Goal: Transaction & Acquisition: Purchase product/service

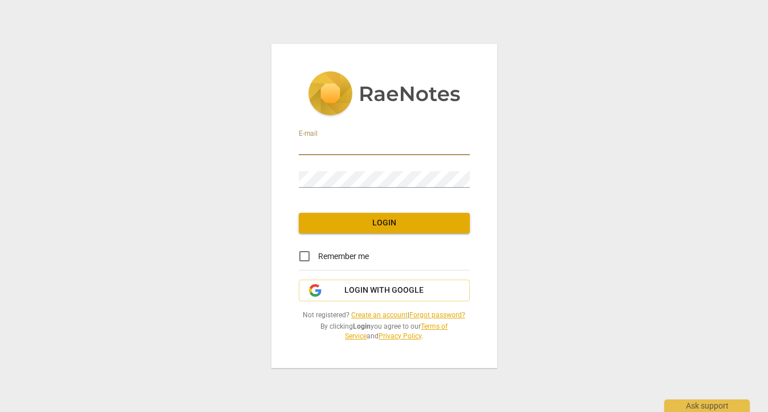
type input "[EMAIL_ADDRESS][DOMAIN_NAME]"
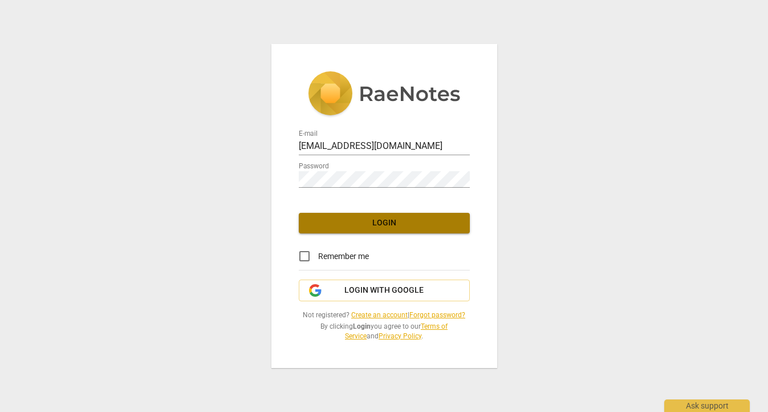
click at [391, 226] on span "Login" at bounding box center [384, 222] width 153 height 11
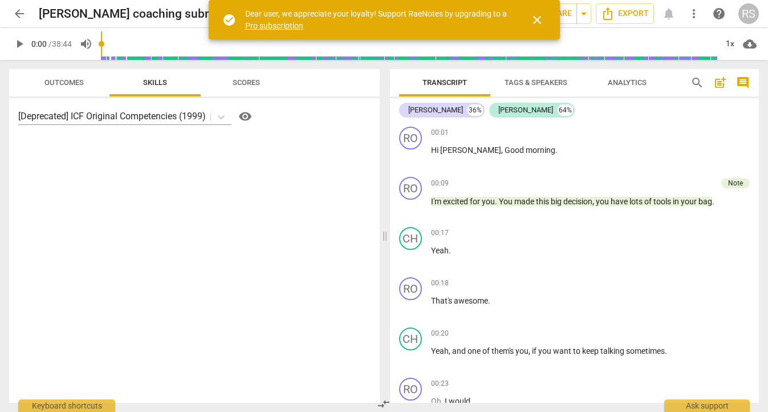
click at [256, 198] on div "[Deprecated] ICF Original Competencies (1999) visibility" at bounding box center [194, 250] width 371 height 305
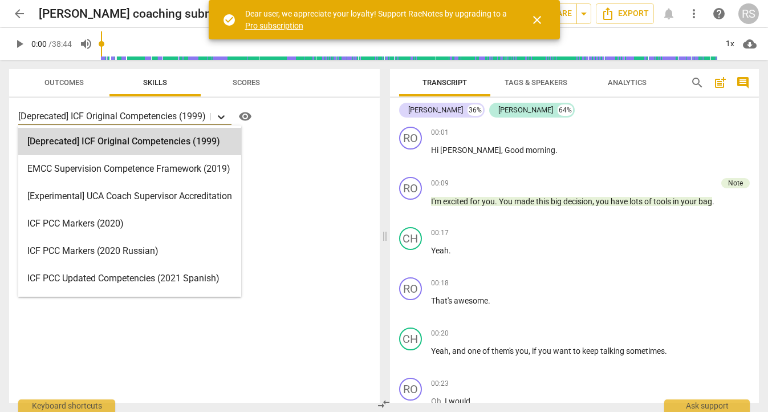
click at [224, 118] on icon at bounding box center [221, 117] width 7 height 4
click at [227, 117] on icon at bounding box center [221, 116] width 11 height 11
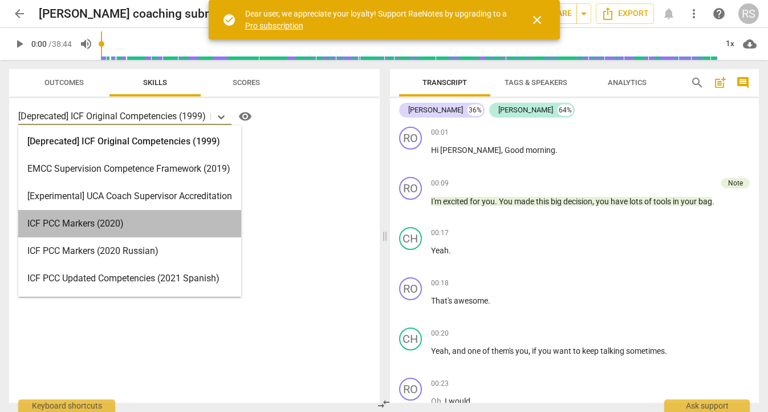
click at [66, 222] on div "ICF PCC Markers (2020)" at bounding box center [129, 223] width 223 height 27
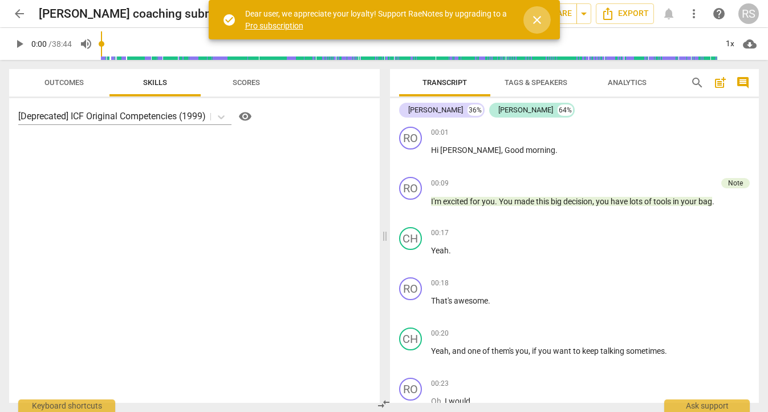
click at [541, 21] on span "close" at bounding box center [537, 20] width 14 height 14
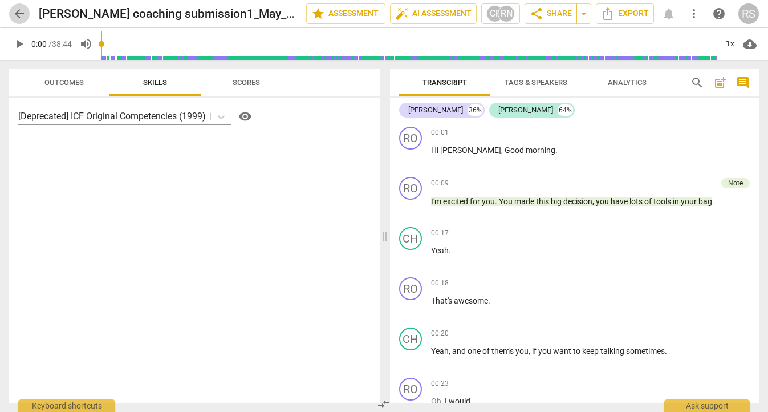
click at [19, 10] on span "arrow_back" at bounding box center [20, 14] width 14 height 14
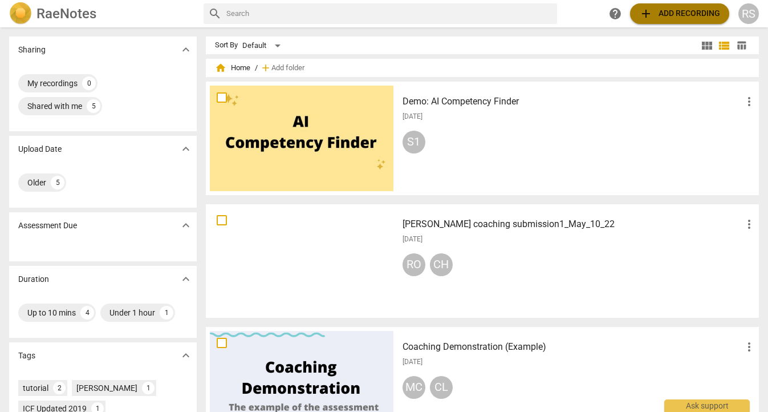
click at [693, 18] on span "add Add recording" at bounding box center [679, 14] width 81 height 14
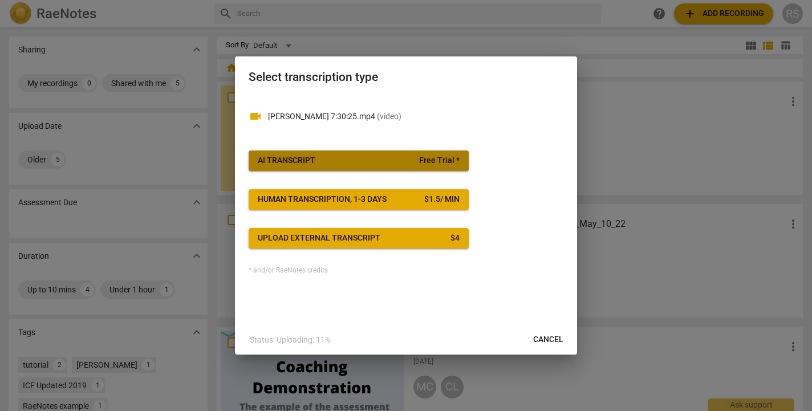
click at [305, 160] on div "AI Transcript" at bounding box center [287, 160] width 58 height 11
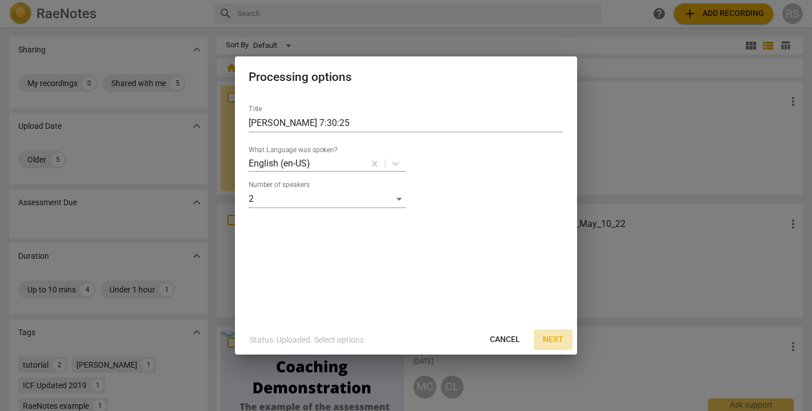
click at [549, 339] on span "Next" at bounding box center [553, 339] width 21 height 11
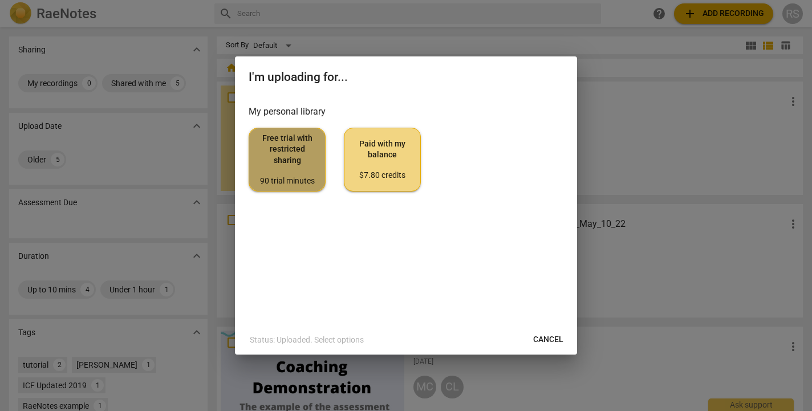
click at [296, 168] on span "Free trial with restricted sharing 90 trial minutes" at bounding box center [287, 160] width 58 height 54
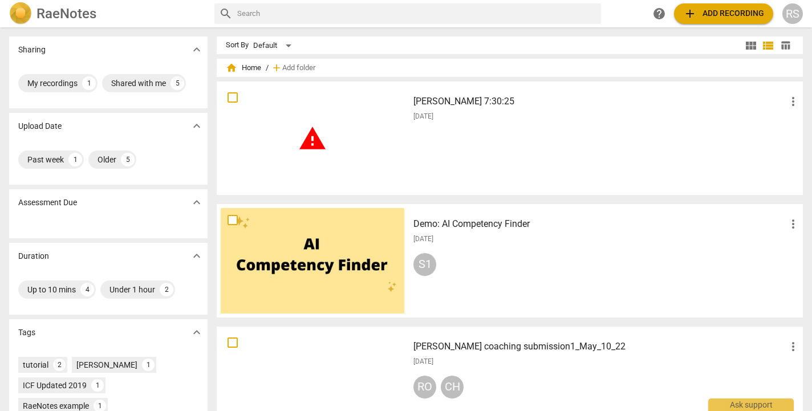
click at [419, 107] on h3 "[PERSON_NAME] 7:30:25" at bounding box center [600, 102] width 373 height 14
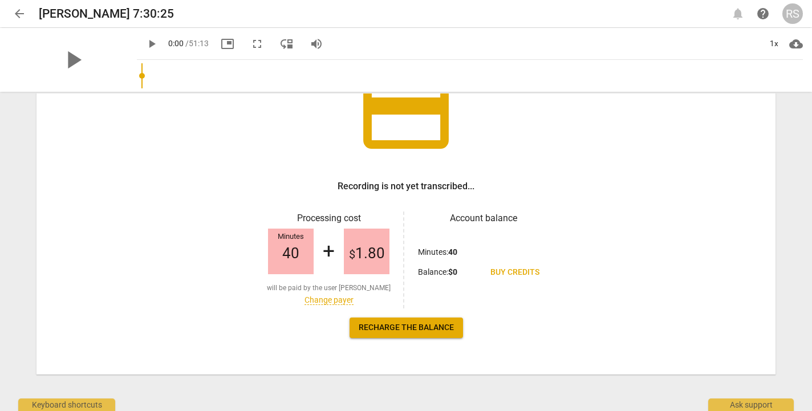
scroll to position [103, 0]
click at [19, 11] on span "arrow_back" at bounding box center [20, 14] width 14 height 14
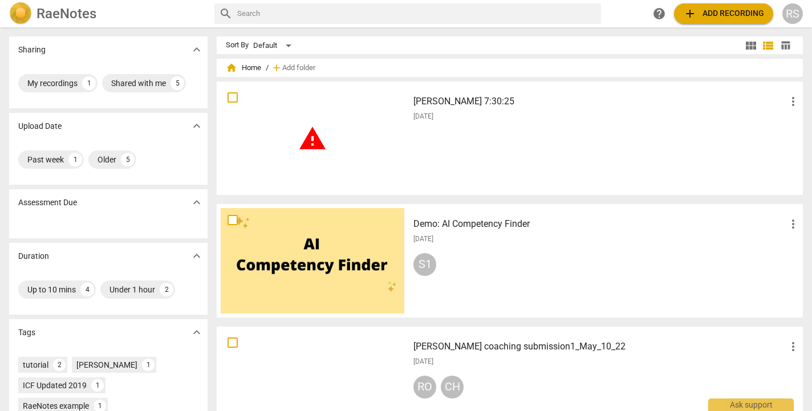
click at [449, 103] on h3 "[PERSON_NAME] 7:30:25" at bounding box center [600, 102] width 373 height 14
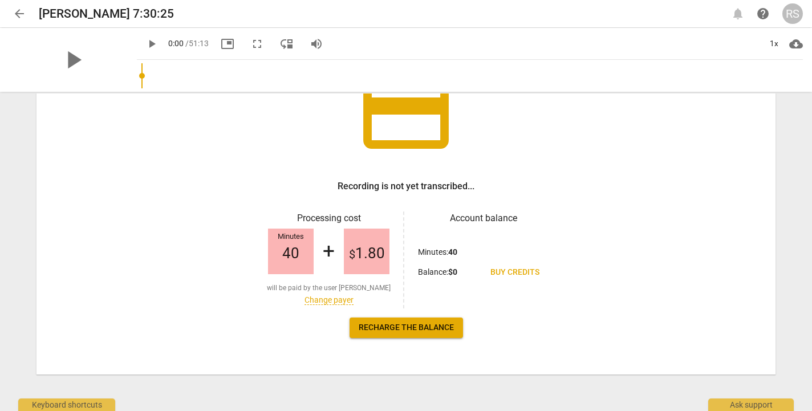
scroll to position [103, 0]
click at [399, 329] on span "Recharge the balance" at bounding box center [406, 327] width 95 height 11
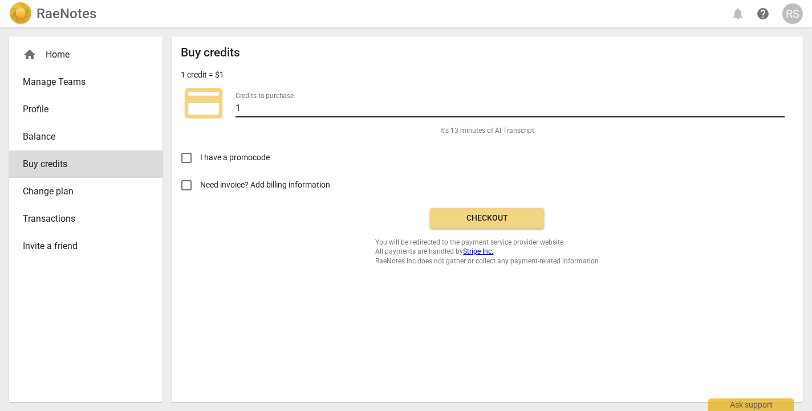
click at [768, 110] on input "1" at bounding box center [510, 109] width 549 height 17
type input "2"
click at [768, 106] on input "2" at bounding box center [510, 109] width 549 height 17
click at [38, 129] on link "Balance" at bounding box center [85, 136] width 153 height 27
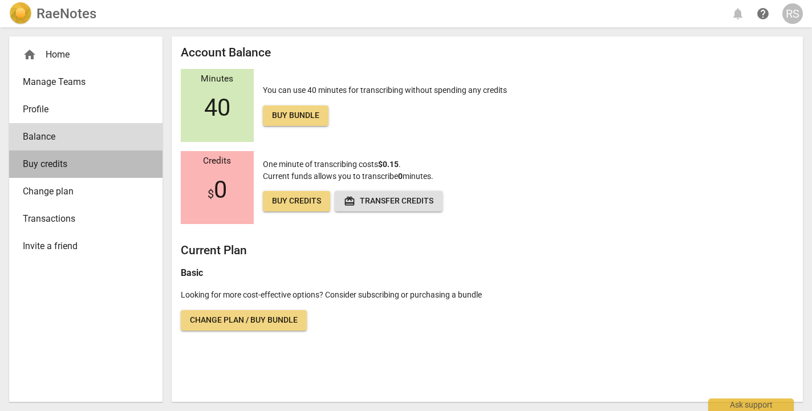
click at [67, 167] on span "Buy credits" at bounding box center [81, 164] width 117 height 14
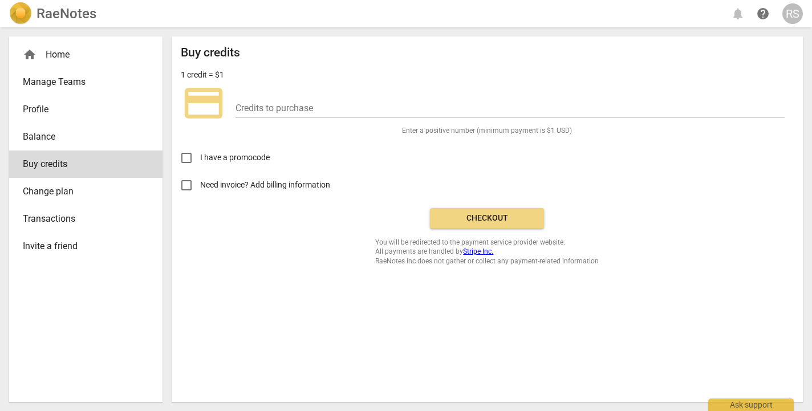
click at [66, 218] on span "Transactions" at bounding box center [81, 219] width 117 height 14
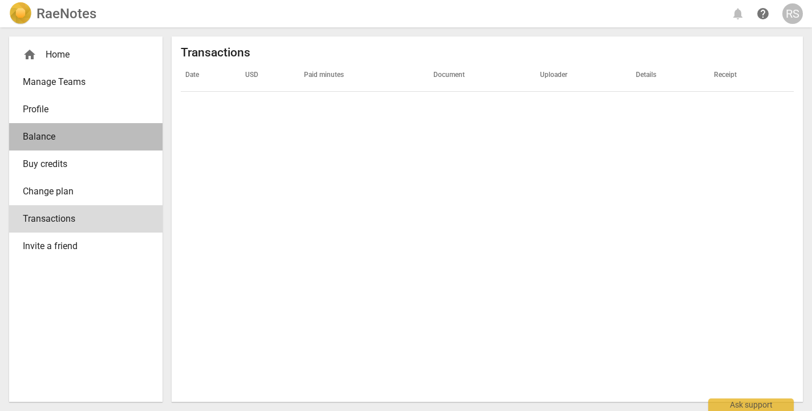
click at [46, 138] on span "Balance" at bounding box center [81, 137] width 117 height 14
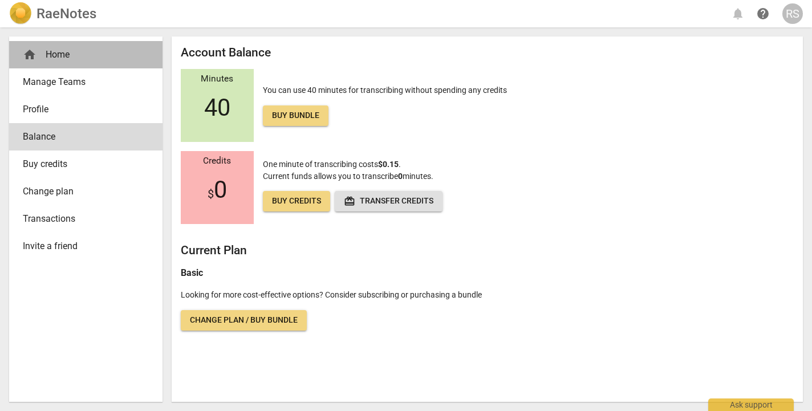
click at [44, 54] on div "home Home" at bounding box center [81, 55] width 117 height 14
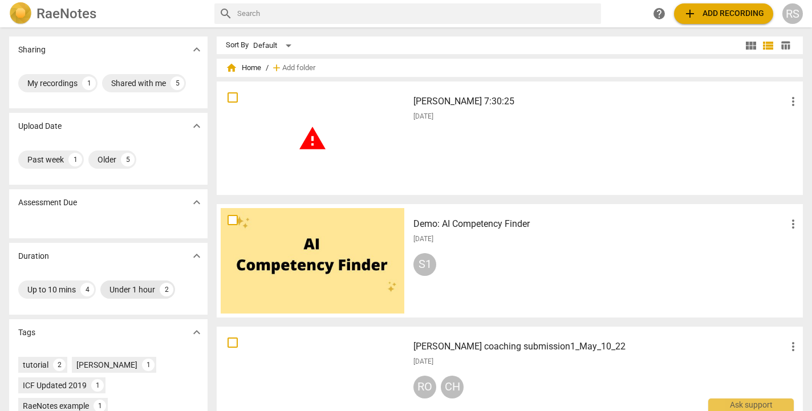
click at [151, 289] on div "Under 1 hour" at bounding box center [133, 289] width 46 height 11
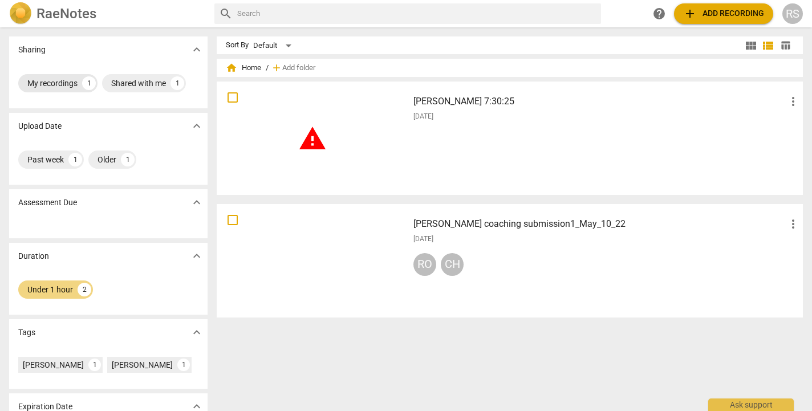
click at [73, 84] on div "My recordings" at bounding box center [52, 83] width 50 height 11
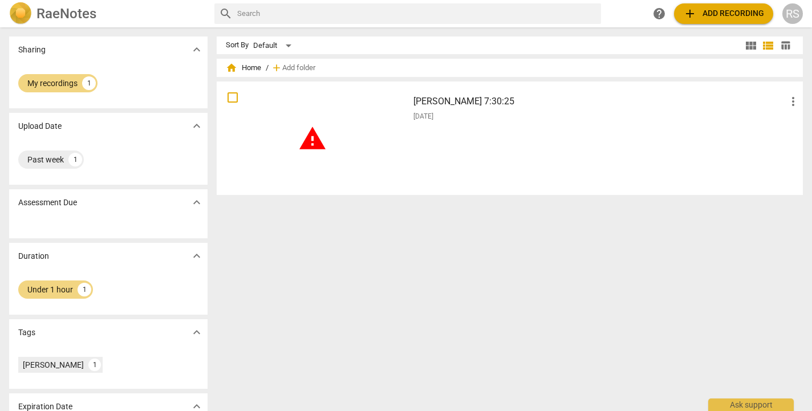
click at [434, 112] on span "[DATE]" at bounding box center [424, 117] width 20 height 10
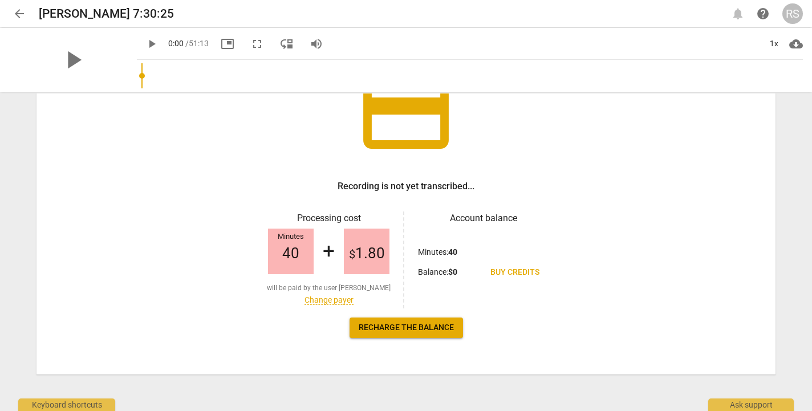
scroll to position [103, 0]
click at [18, 13] on span "arrow_back" at bounding box center [20, 14] width 14 height 14
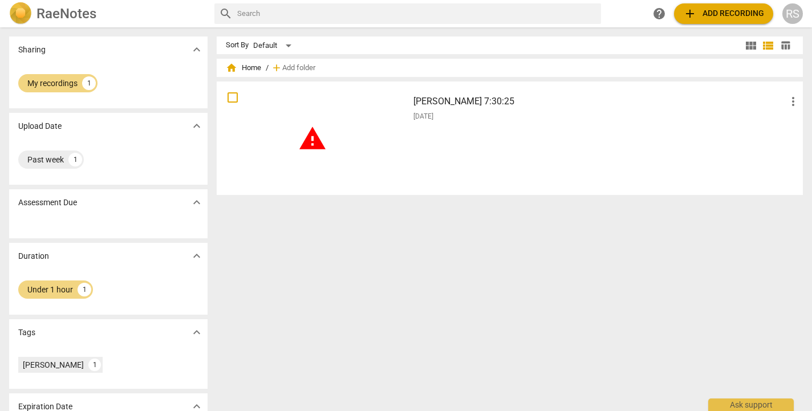
click at [444, 108] on h3 "[PERSON_NAME] 7:30:25" at bounding box center [600, 102] width 373 height 14
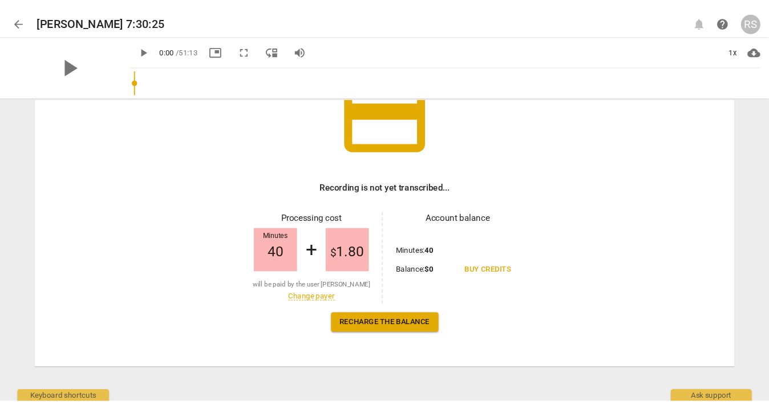
scroll to position [103, 0]
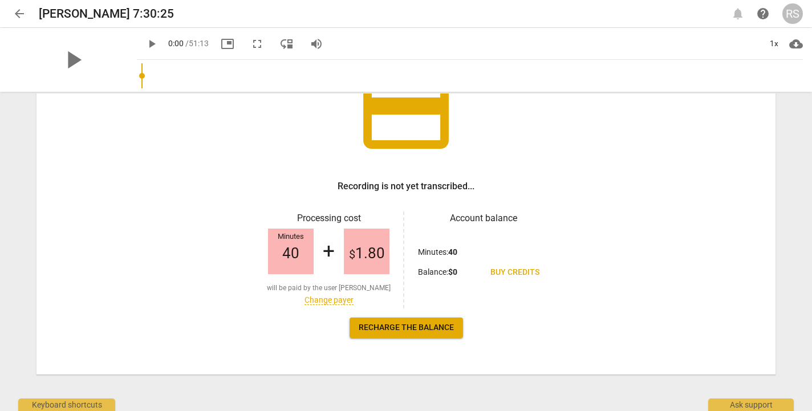
click at [410, 327] on span "Recharge the balance" at bounding box center [406, 327] width 95 height 11
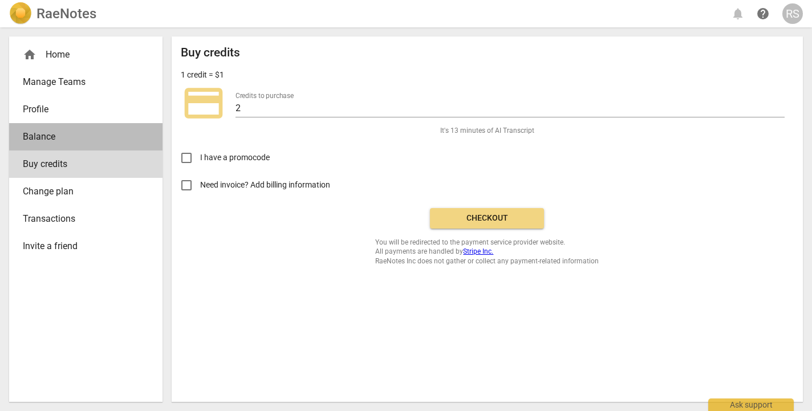
click at [47, 133] on span "Balance" at bounding box center [81, 137] width 117 height 14
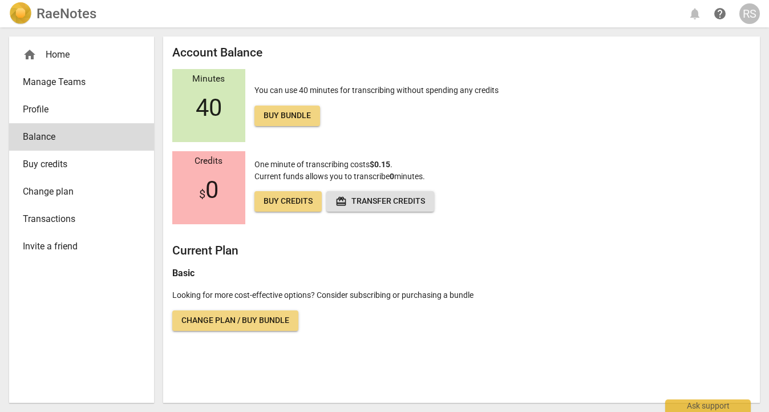
click at [60, 169] on span "Buy credits" at bounding box center [77, 164] width 108 height 14
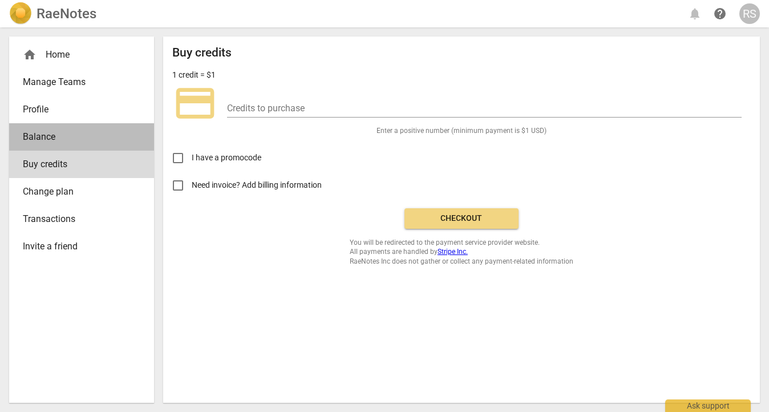
click at [51, 140] on span "Balance" at bounding box center [77, 137] width 108 height 14
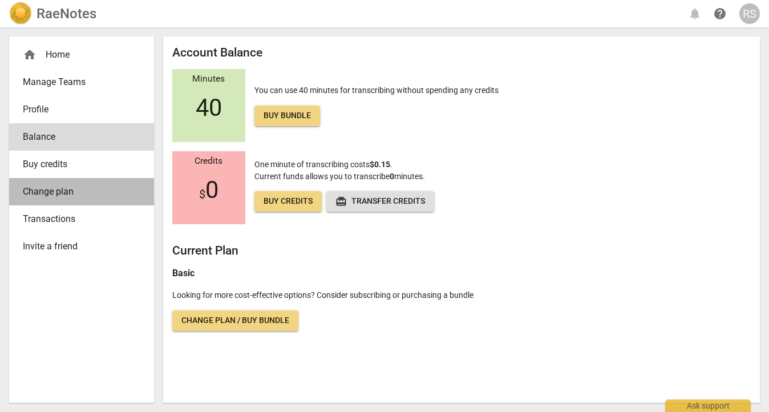
click at [70, 192] on span "Change plan" at bounding box center [77, 192] width 108 height 14
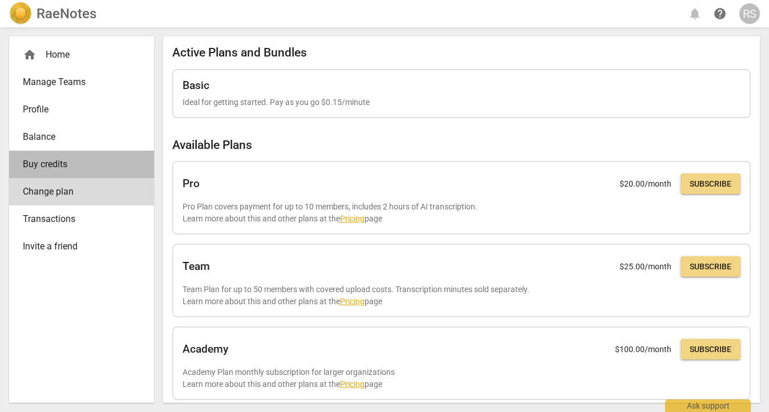
click at [52, 158] on span "Buy credits" at bounding box center [77, 164] width 108 height 14
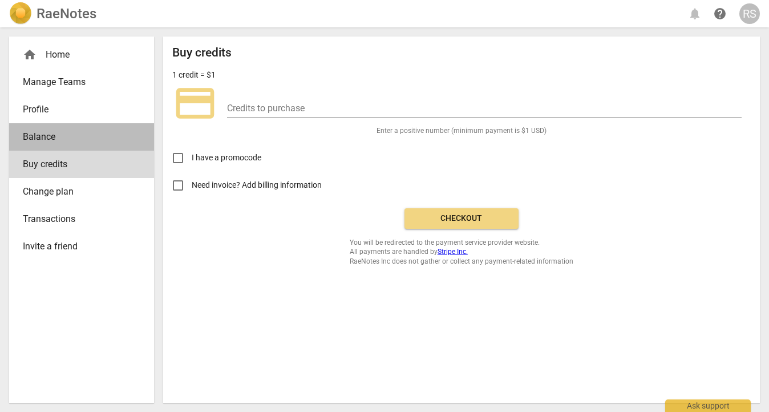
click at [52, 141] on span "Balance" at bounding box center [77, 137] width 108 height 14
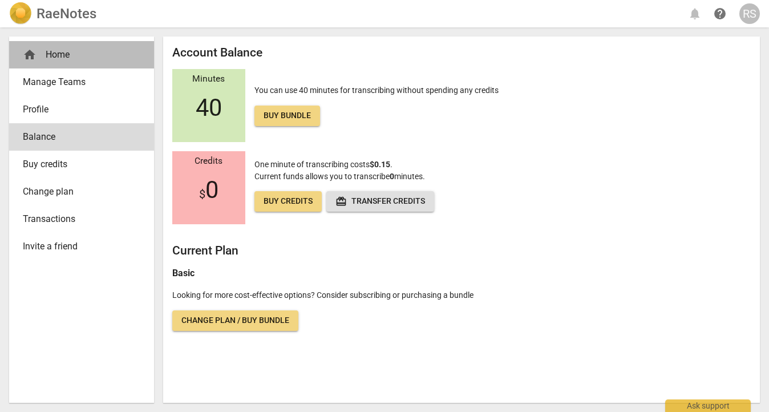
click at [56, 58] on div "home Home" at bounding box center [77, 55] width 108 height 14
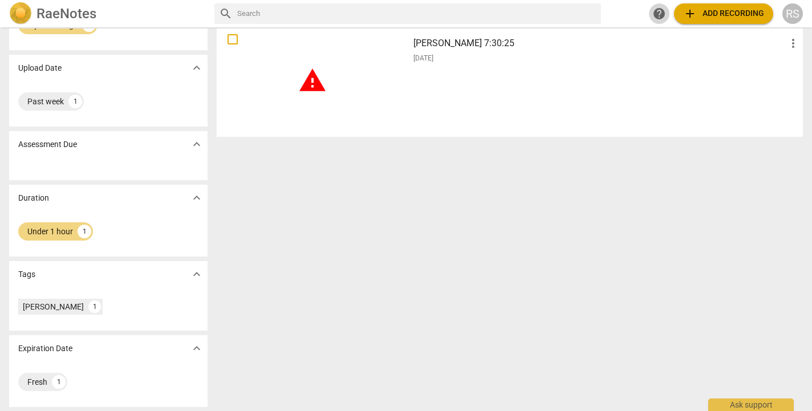
click at [661, 13] on span "help" at bounding box center [660, 14] width 14 height 14
click at [440, 51] on div "[PERSON_NAME] 7:30:25 more_vert [DATE]" at bounding box center [606, 80] width 405 height 106
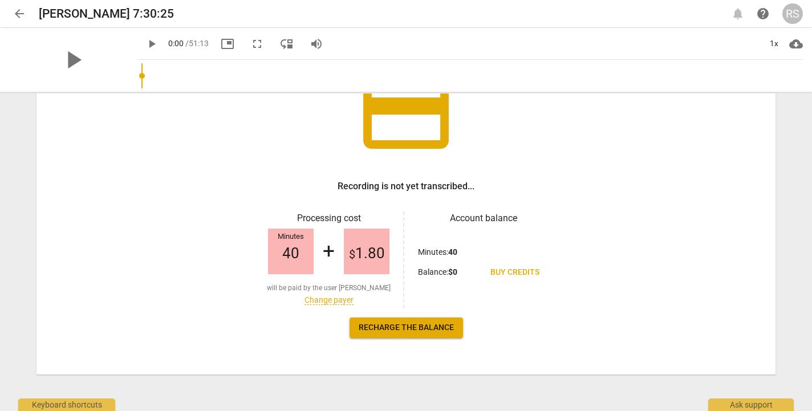
scroll to position [103, 0]
click at [423, 322] on link "Recharge the balance" at bounding box center [407, 328] width 114 height 21
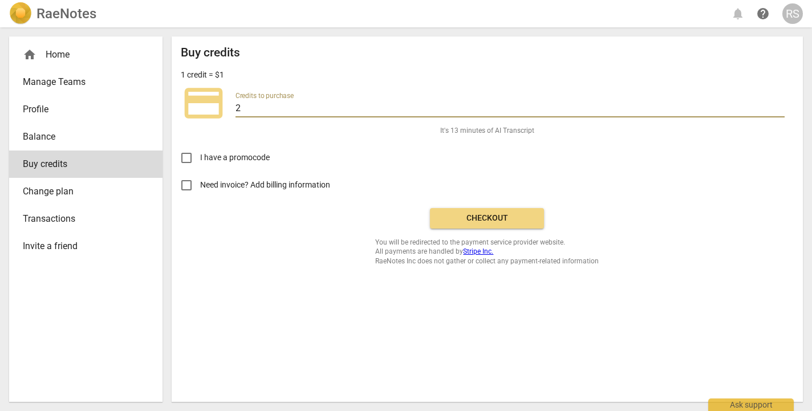
click at [247, 107] on input "2" at bounding box center [510, 109] width 549 height 17
type input "9"
click at [478, 222] on span "Checkout" at bounding box center [487, 218] width 96 height 11
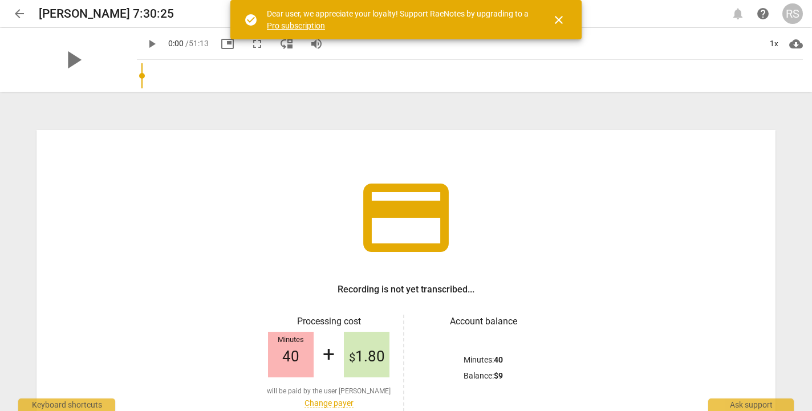
click at [556, 22] on span "close" at bounding box center [559, 20] width 14 height 14
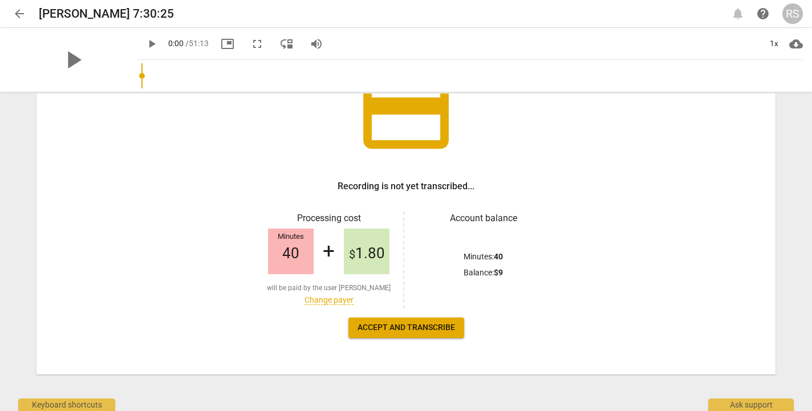
scroll to position [103, 0]
click at [400, 337] on button "Accept and transcribe" at bounding box center [407, 328] width 116 height 21
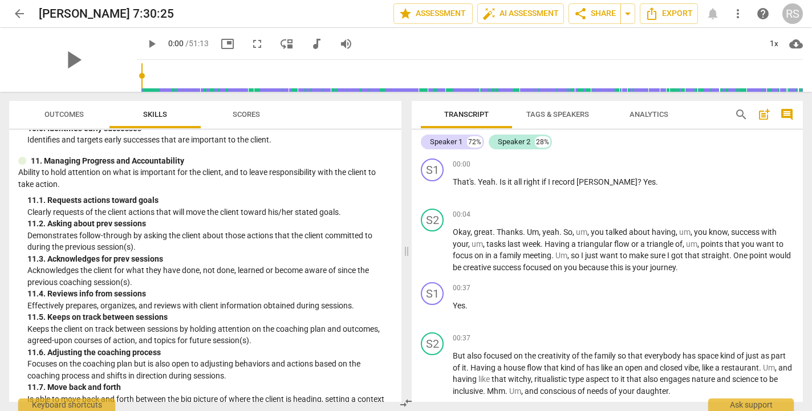
scroll to position [0, 0]
click at [647, 112] on span "Analytics" at bounding box center [649, 114] width 39 height 9
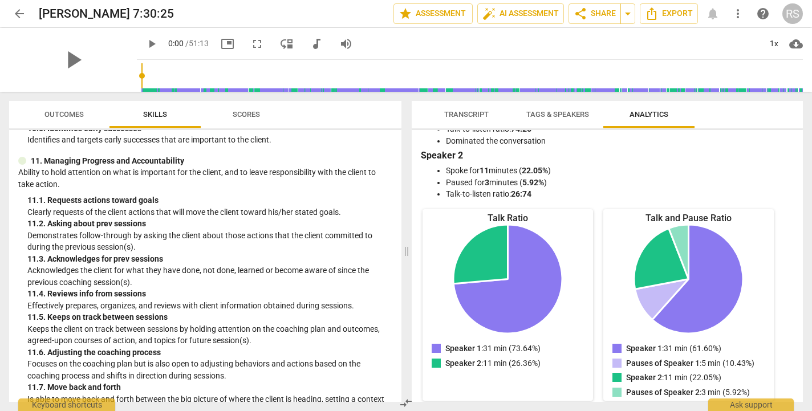
scroll to position [56, 0]
click at [446, 18] on span "star Assessment" at bounding box center [433, 14] width 69 height 14
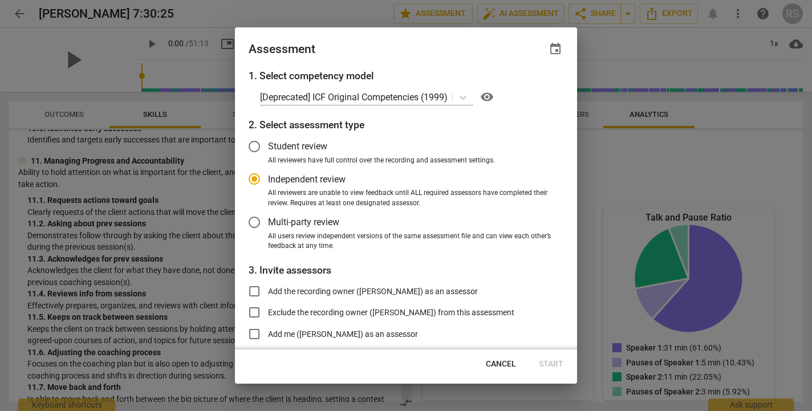
click at [676, 41] on div at bounding box center [406, 205] width 812 height 411
radio input "false"
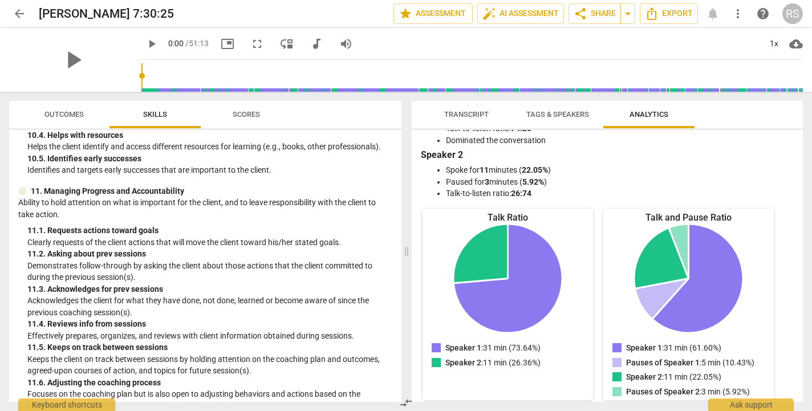
scroll to position [2191, 0]
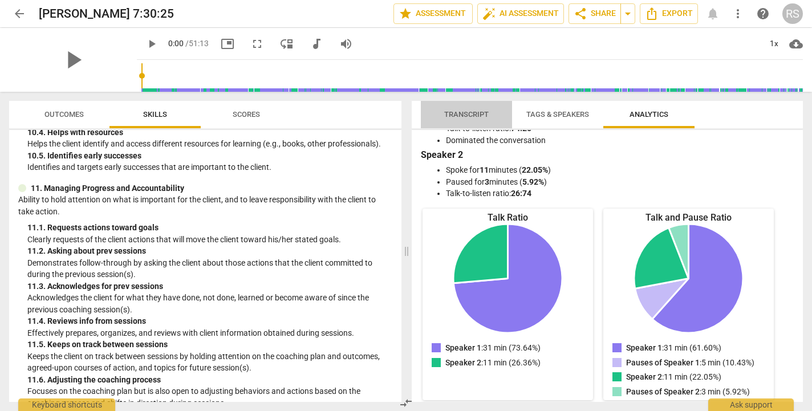
click at [468, 113] on span "Transcript" at bounding box center [466, 114] width 44 height 9
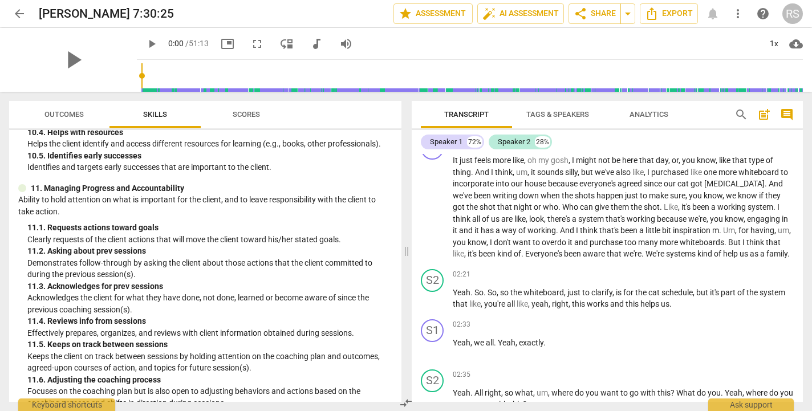
scroll to position [568, 0]
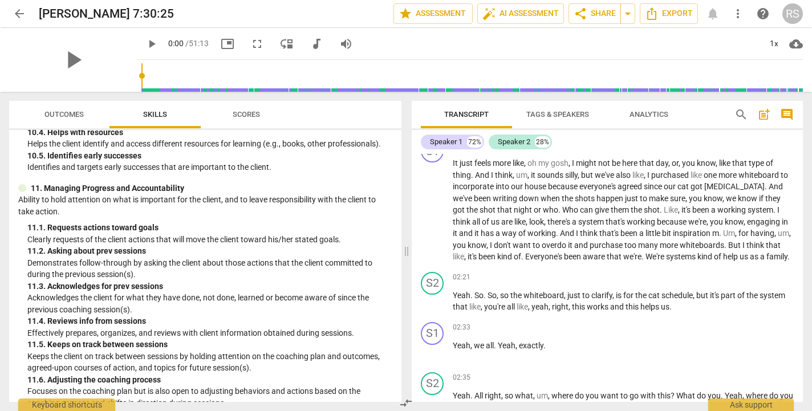
click at [653, 114] on span "Analytics" at bounding box center [649, 114] width 39 height 9
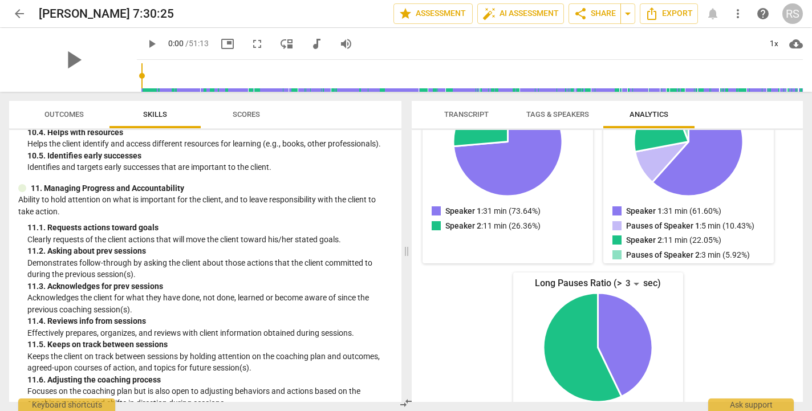
scroll to position [0, 0]
click at [479, 112] on span "Transcript" at bounding box center [466, 114] width 44 height 9
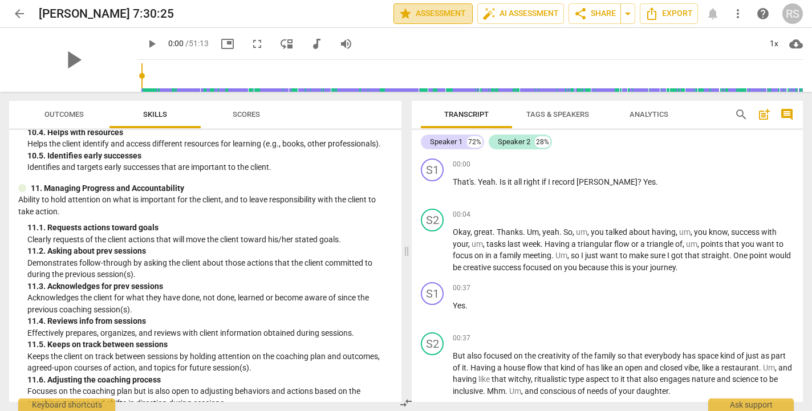
click at [432, 18] on span "star Assessment" at bounding box center [433, 14] width 69 height 14
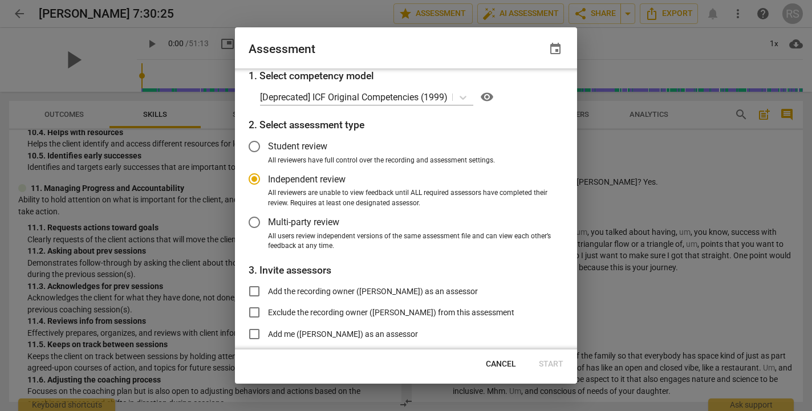
scroll to position [71, 0]
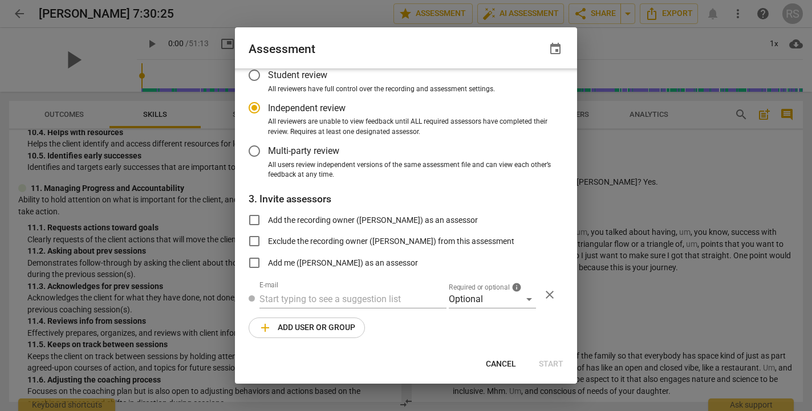
click at [677, 222] on div at bounding box center [406, 205] width 812 height 411
radio input "false"
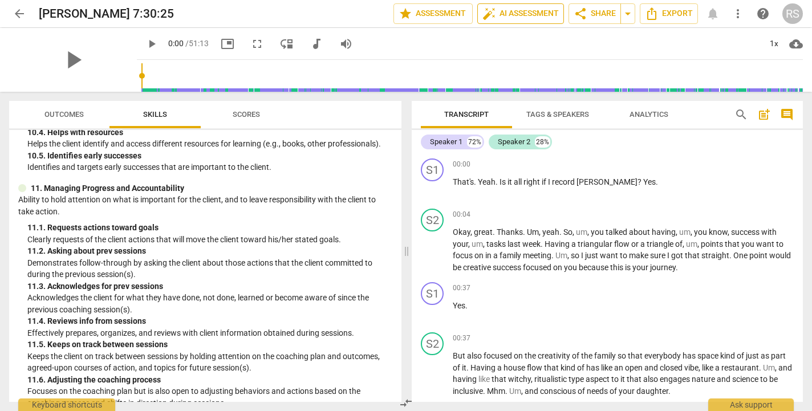
click at [503, 18] on span "auto_fix_high AI Assessment" at bounding box center [521, 14] width 76 height 14
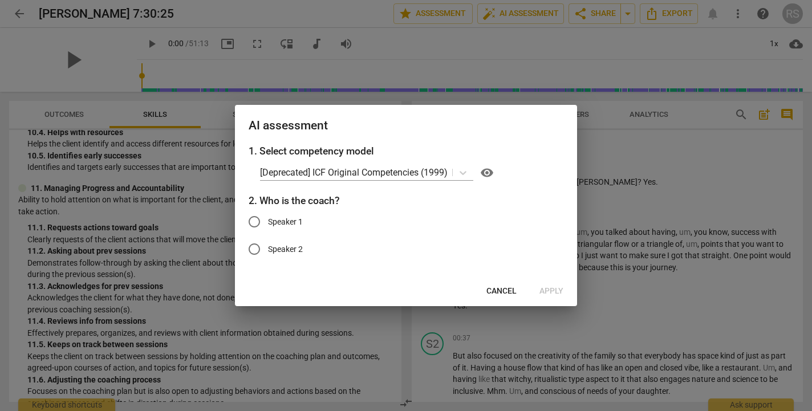
click at [651, 160] on div at bounding box center [406, 205] width 812 height 411
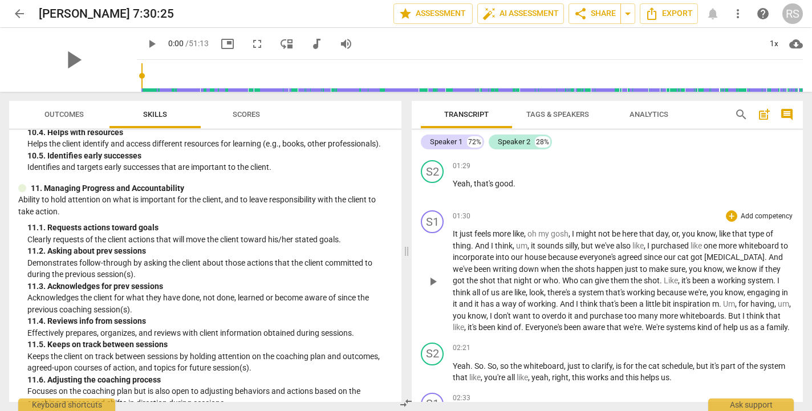
scroll to position [500, 0]
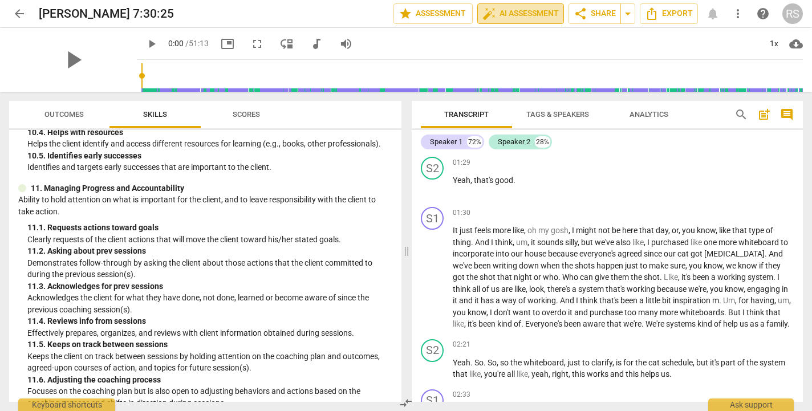
click at [541, 21] on button "auto_fix_high AI Assessment" at bounding box center [520, 13] width 87 height 21
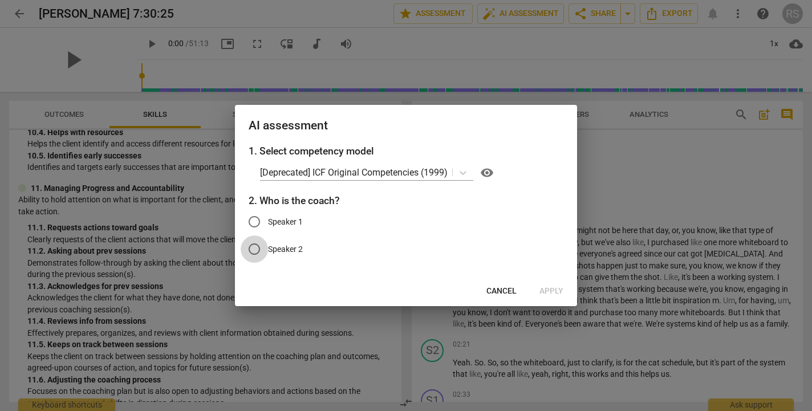
click at [256, 248] on input "Speaker 2" at bounding box center [254, 249] width 27 height 27
radio input "true"
click at [699, 172] on div at bounding box center [406, 205] width 812 height 411
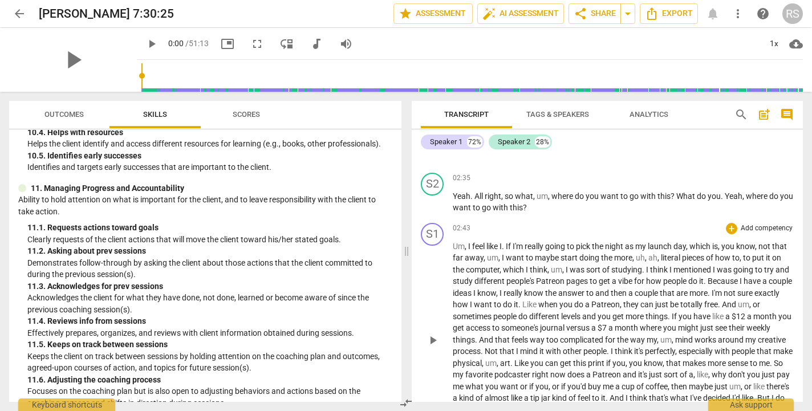
scroll to position [773, 0]
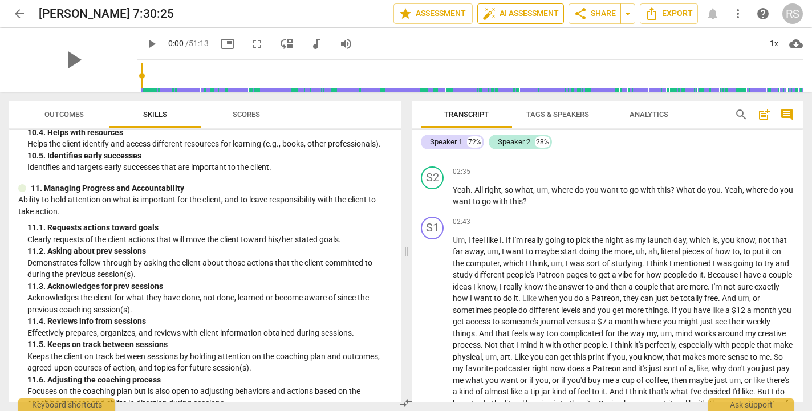
click at [512, 14] on span "auto_fix_high AI Assessment" at bounding box center [521, 14] width 76 height 14
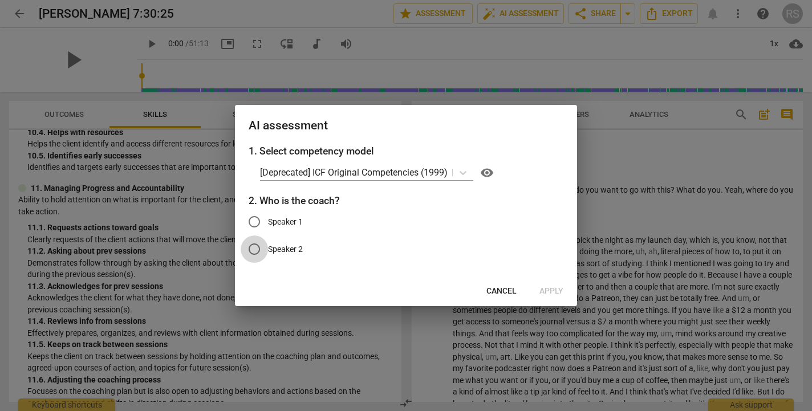
click at [254, 250] on input "Speaker 2" at bounding box center [254, 249] width 27 height 27
radio input "true"
click at [548, 288] on span "Apply" at bounding box center [552, 291] width 24 height 11
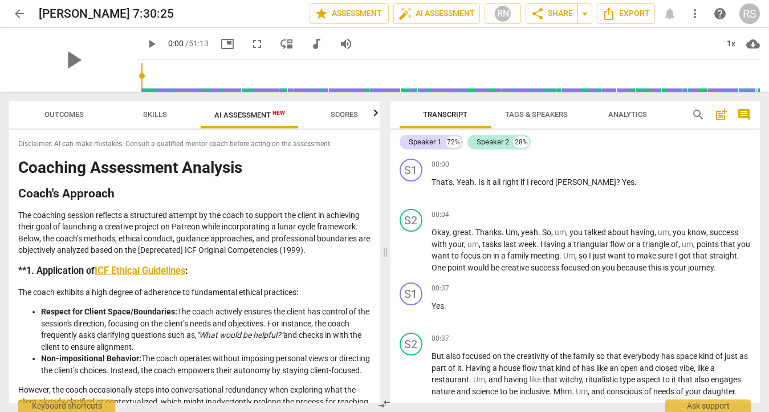
scroll to position [0, 0]
click at [351, 118] on span "Scores" at bounding box center [344, 114] width 27 height 9
